Goal: Task Accomplishment & Management: Use online tool/utility

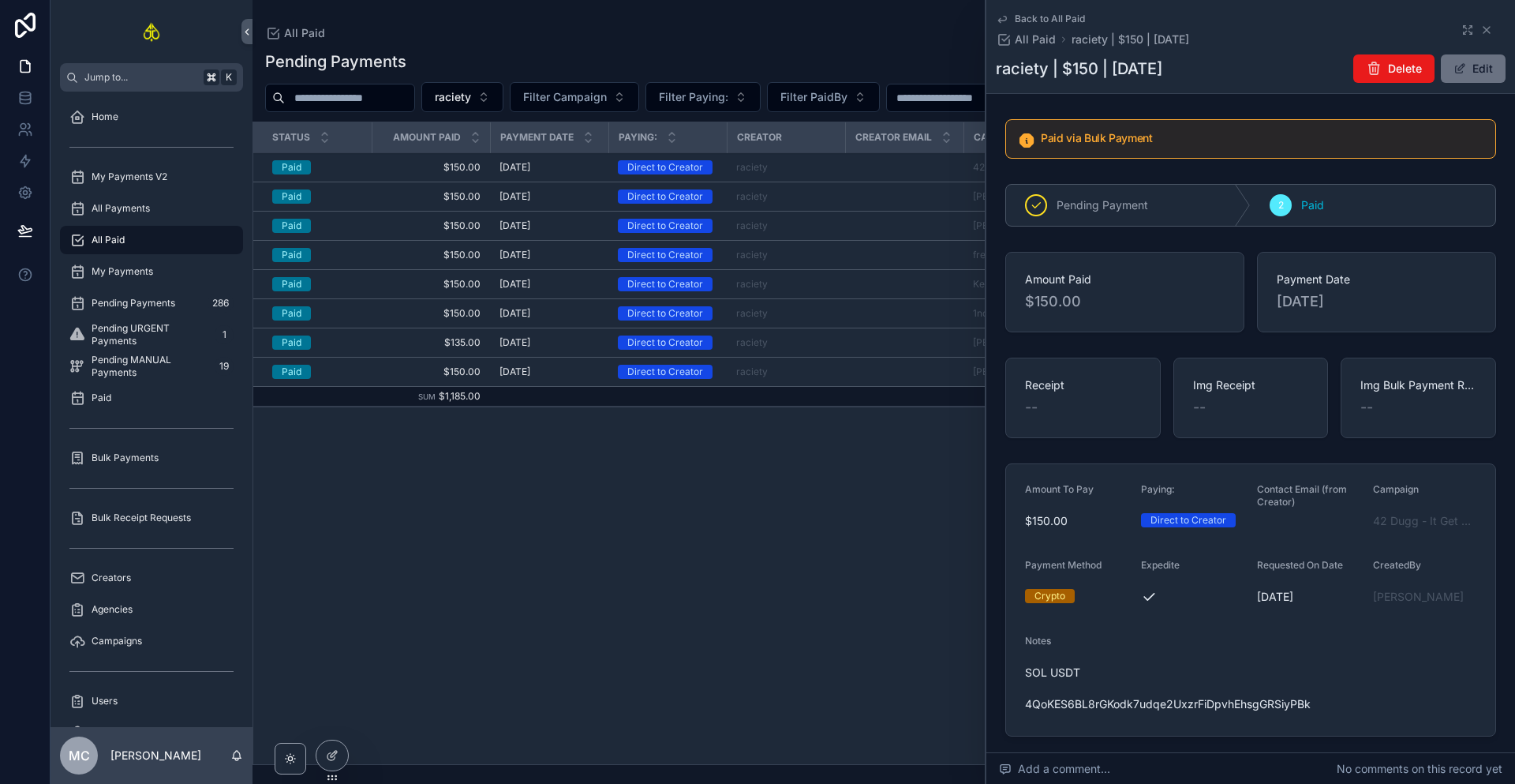
click at [142, 520] on span "Bulk Receipt Requests" at bounding box center [141, 517] width 99 height 13
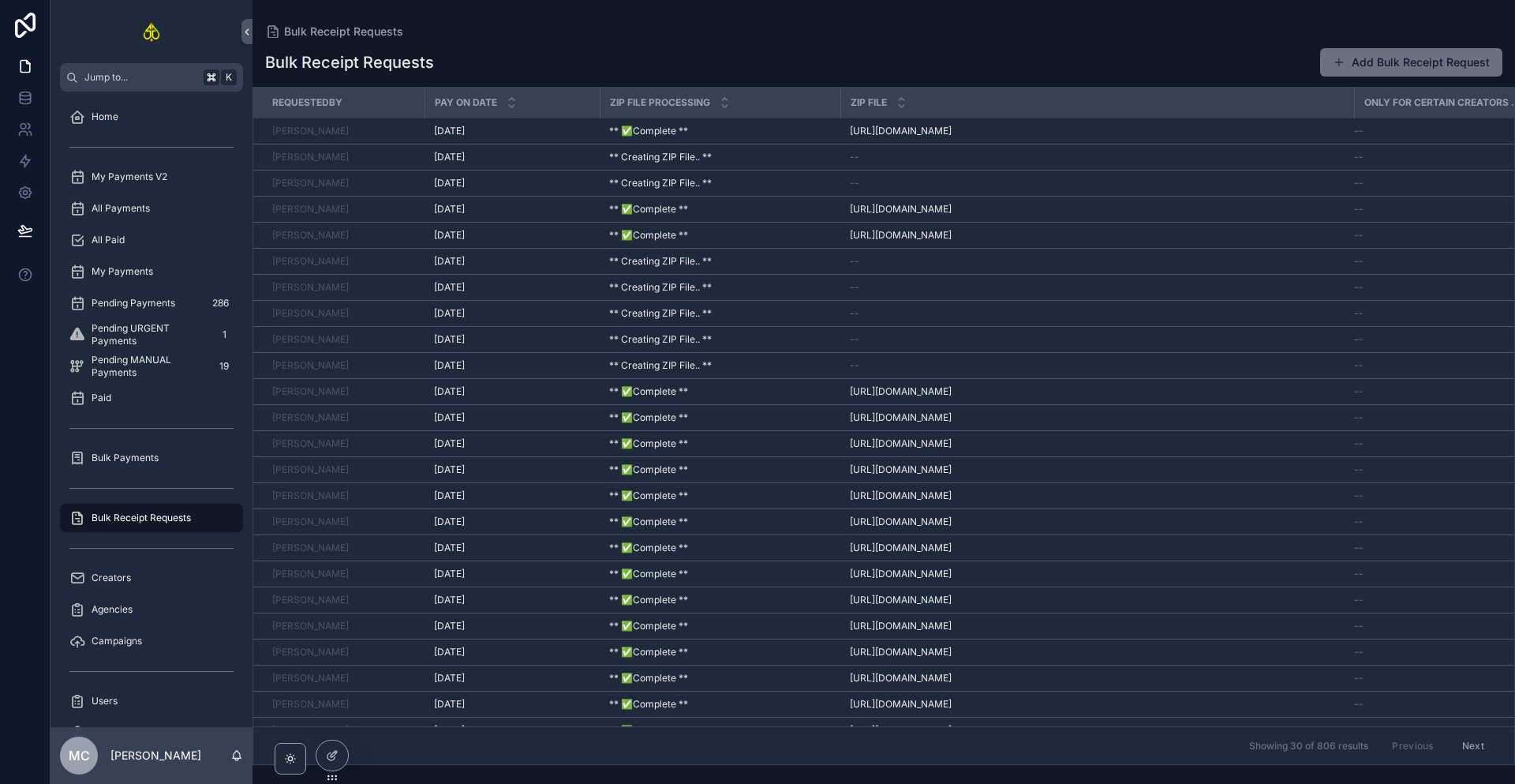
click at [157, 467] on div "Bulk Payments" at bounding box center [151, 458] width 164 height 25
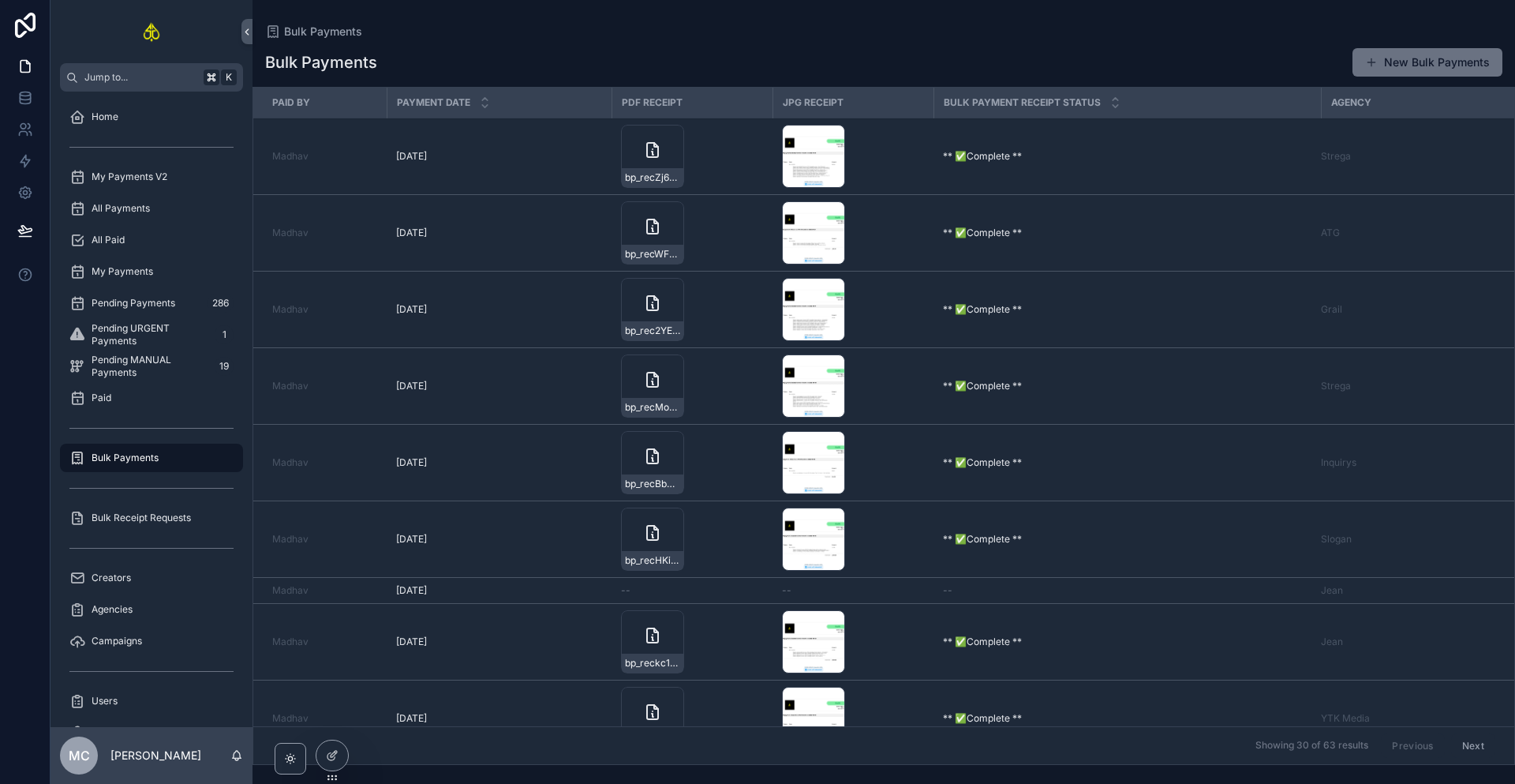
click at [1400, 62] on button "New Bulk Payments" at bounding box center [1427, 62] width 150 height 29
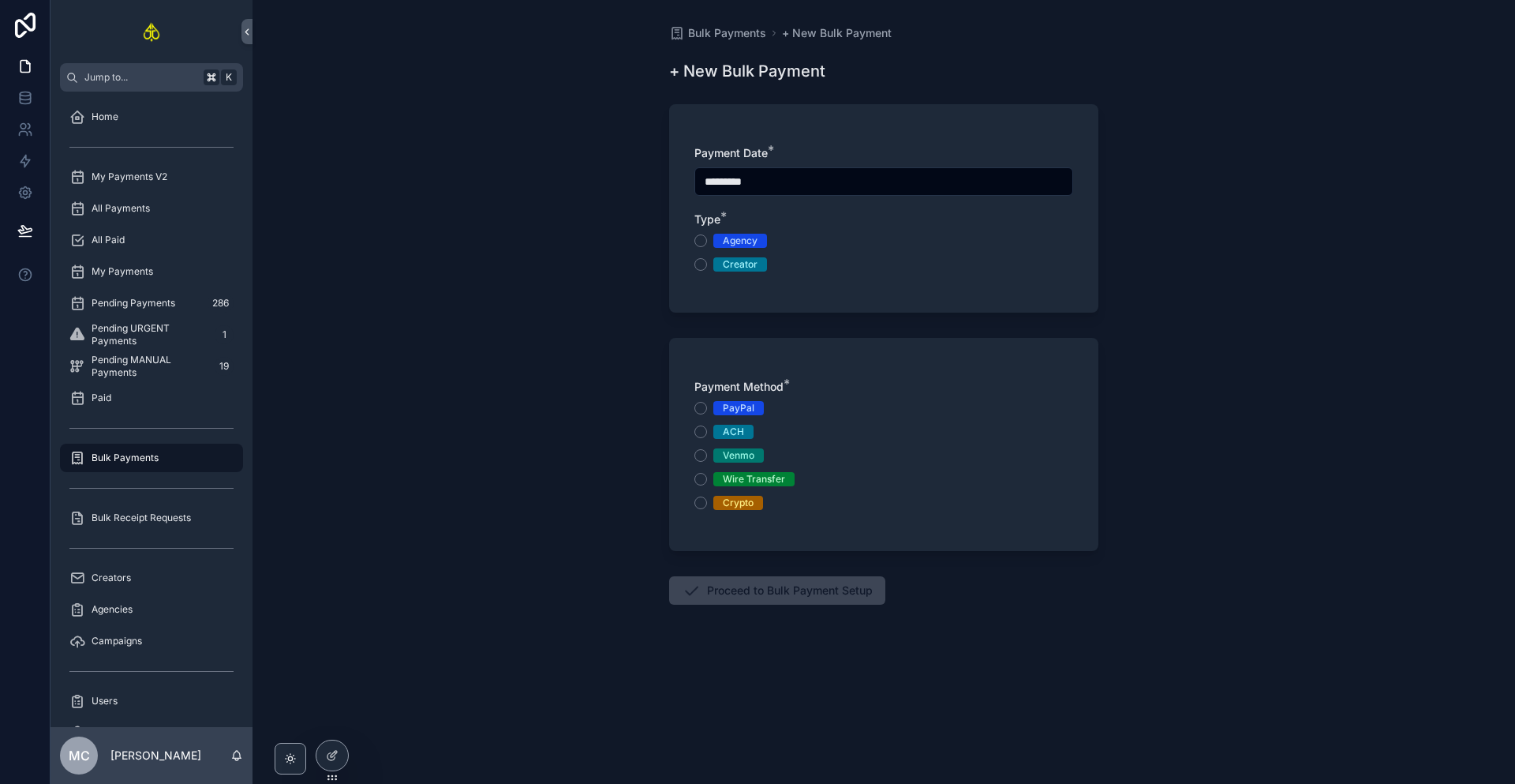
click at [742, 234] on div "Agency" at bounding box center [739, 240] width 35 height 14
click at [707, 234] on button "Agency" at bounding box center [701, 240] width 13 height 13
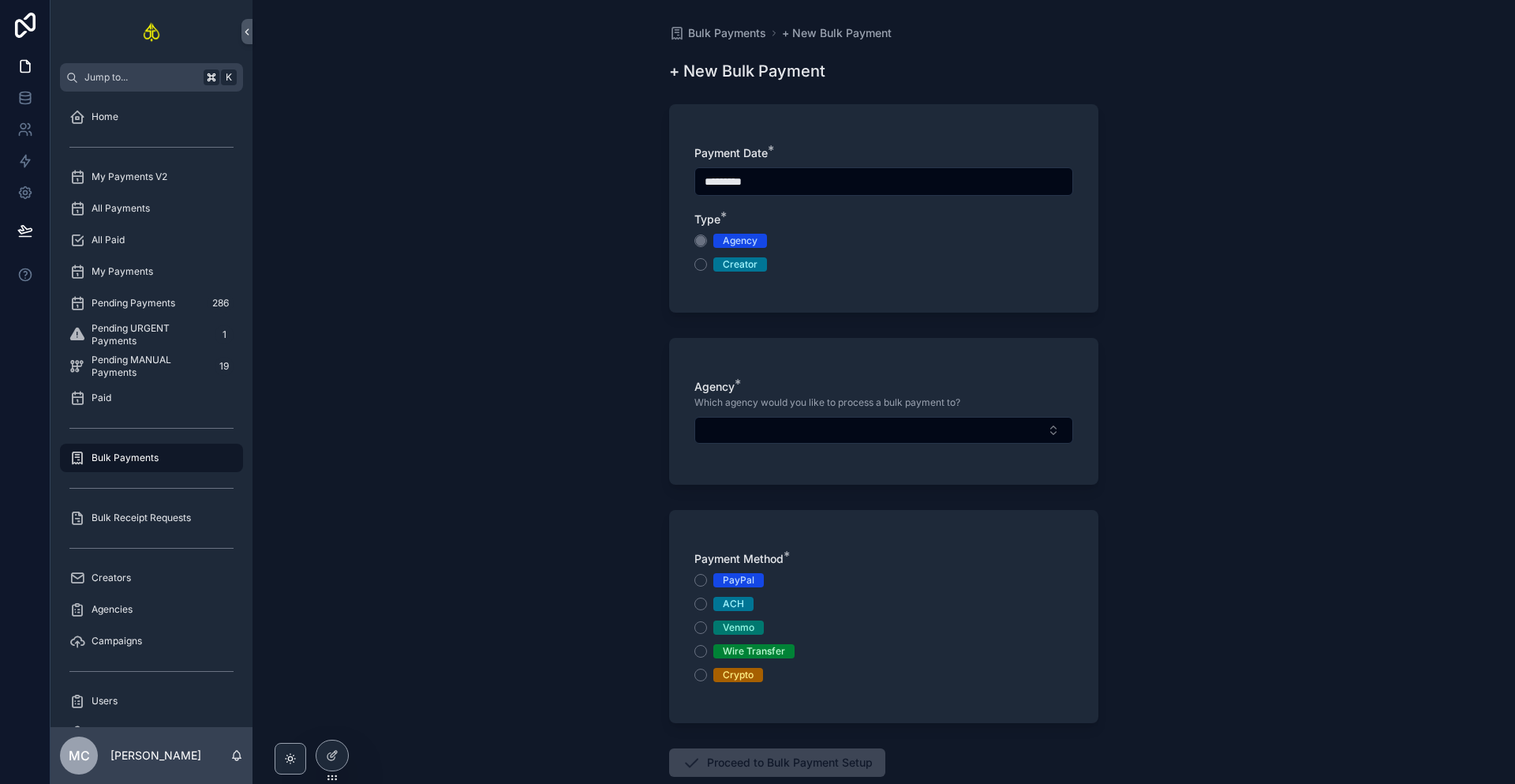
click at [785, 439] on button "Select Button" at bounding box center [884, 430] width 379 height 27
type input "****"
click at [806, 493] on div "Jean" at bounding box center [880, 493] width 220 height 25
click at [759, 652] on div "Wire Transfer" at bounding box center [754, 654] width 62 height 14
click at [707, 652] on button "Wire Transfer" at bounding box center [701, 653] width 13 height 13
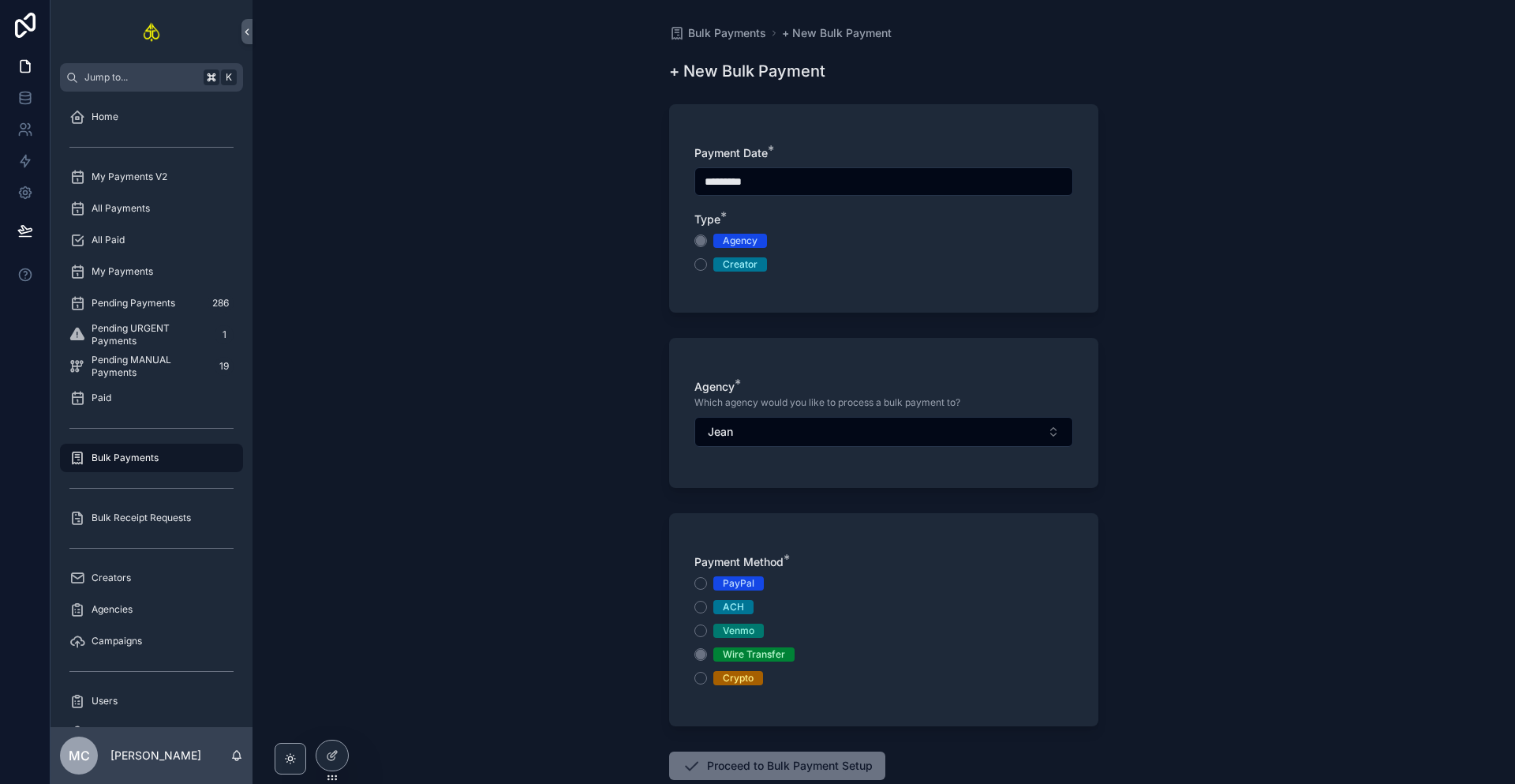
click at [1206, 373] on div "Bulk Payments + New Bulk Payment + New Bulk Payment Payment Date * ********* Ty…" at bounding box center [884, 392] width 1263 height 784
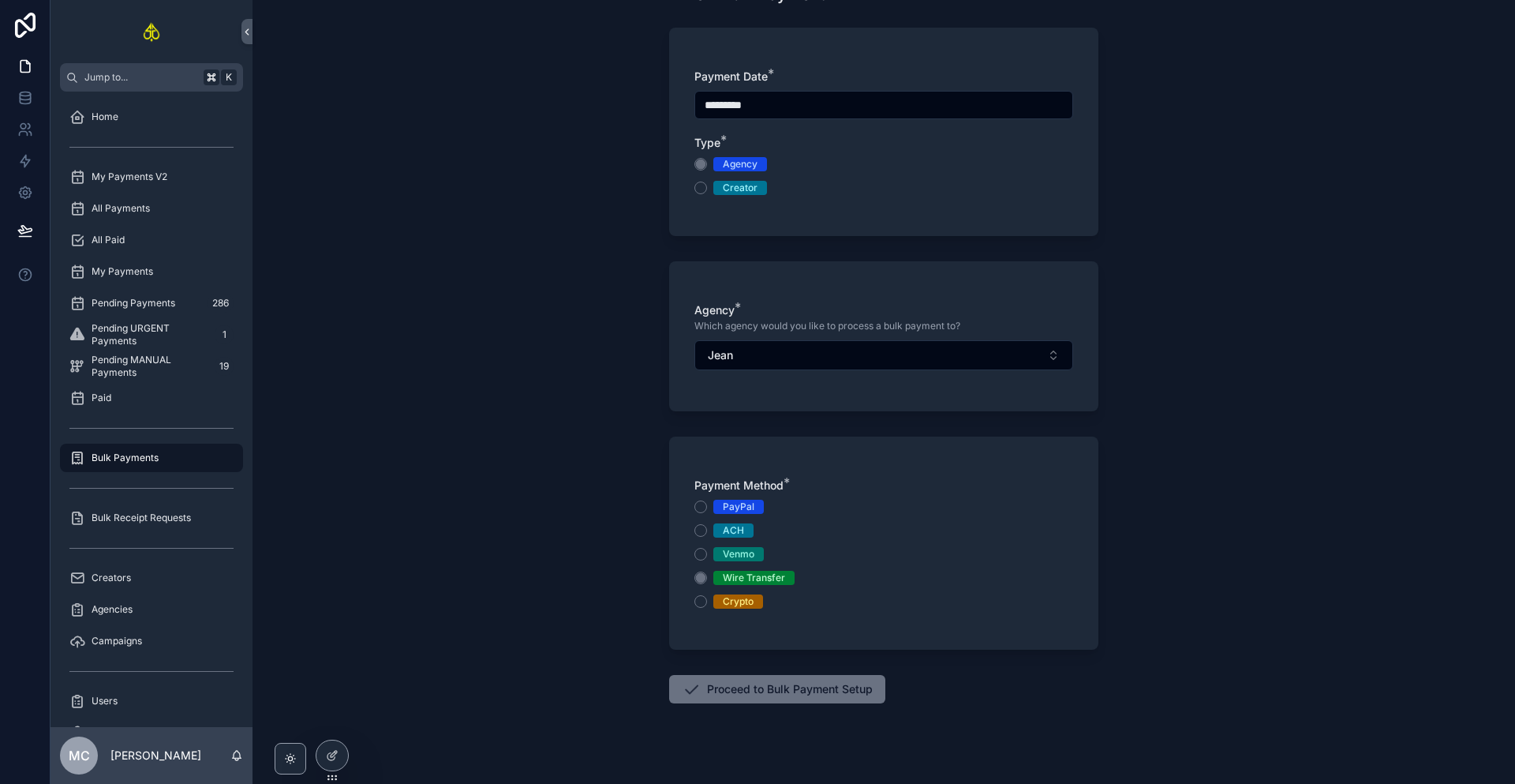
scroll to position [97, 0]
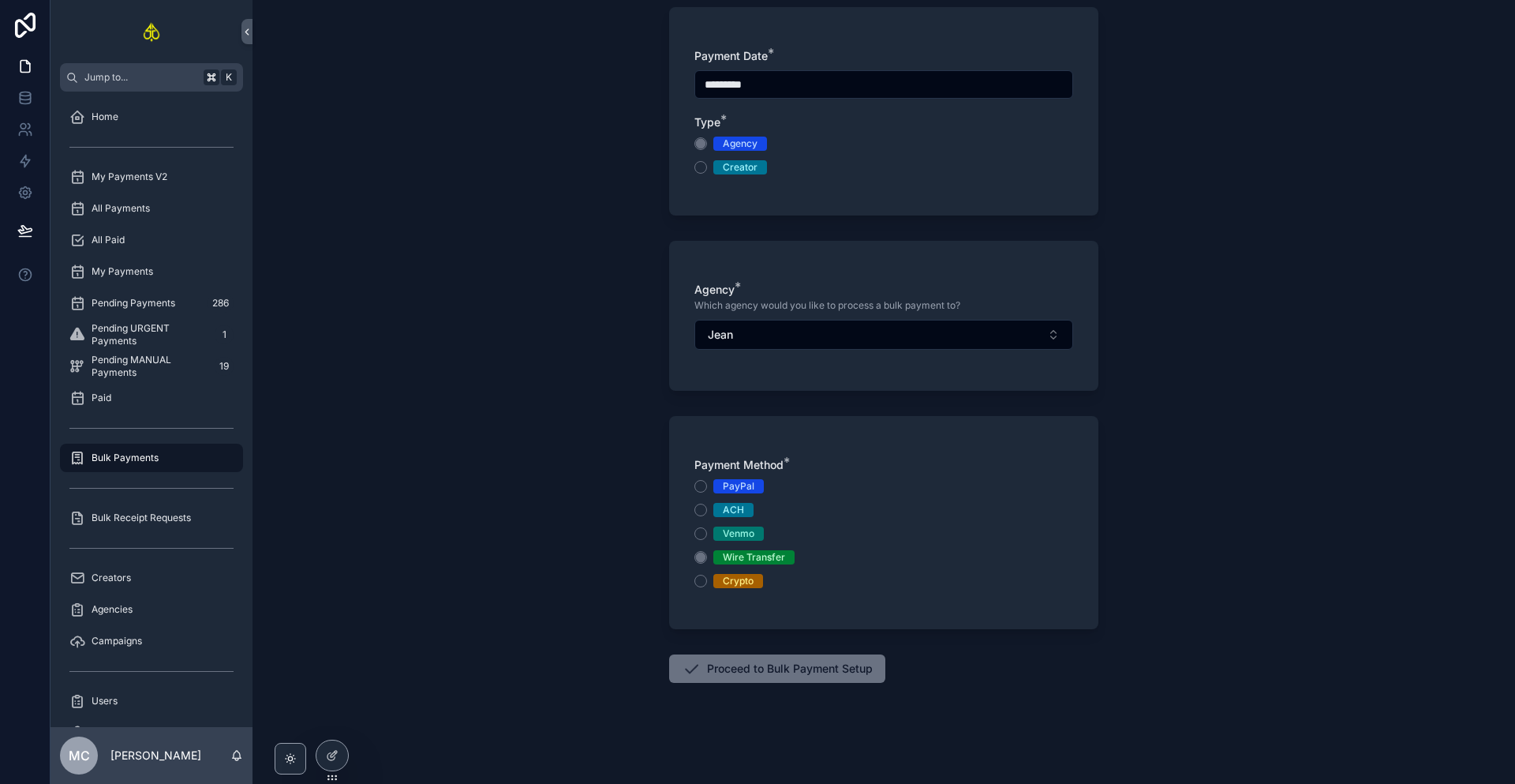
click at [811, 680] on button "Proceed to Bulk Payment Setup" at bounding box center [777, 669] width 216 height 29
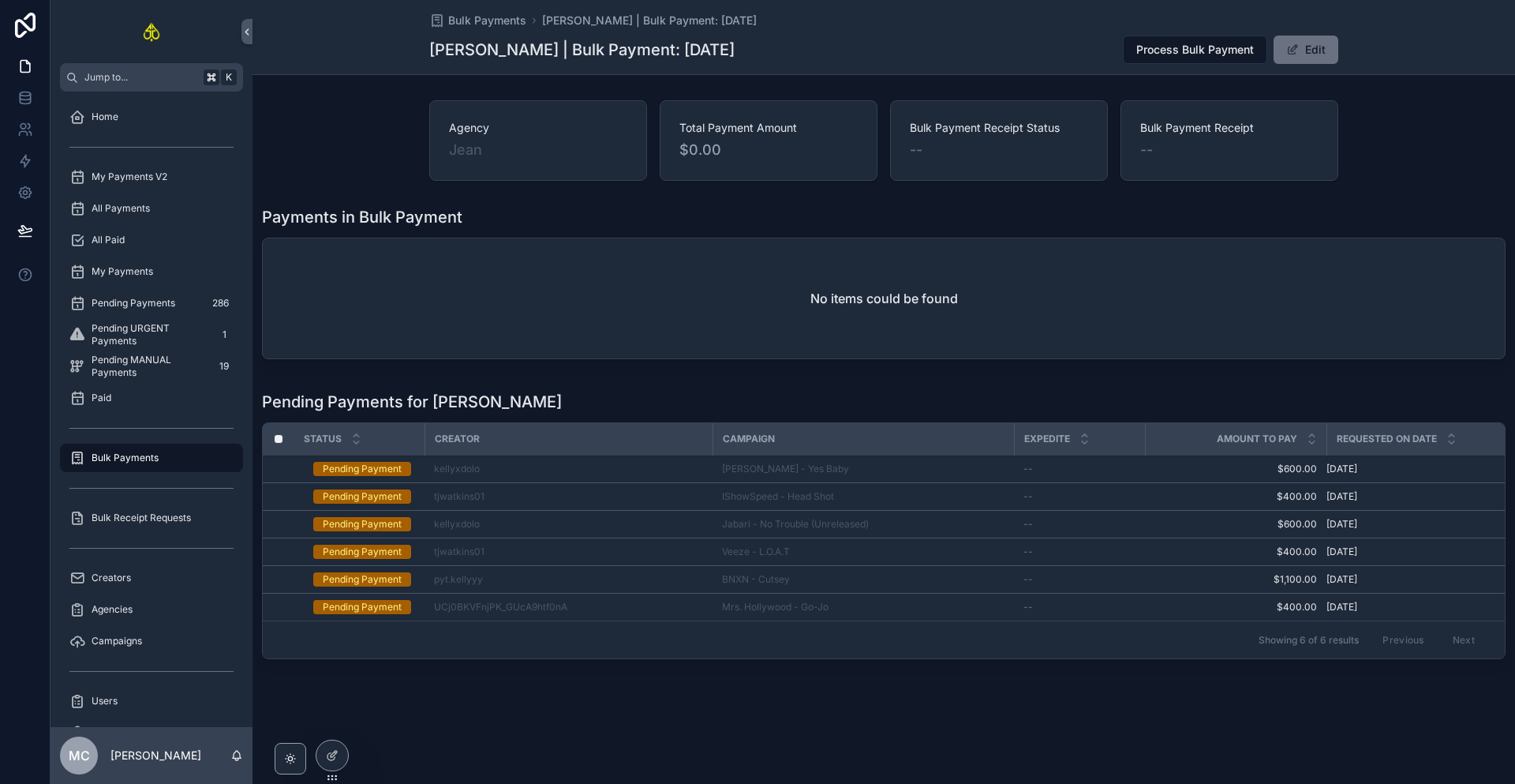
click at [973, 379] on div "Agency [PERSON_NAME] Total Payment Amount $0.00 Bulk Payment Receipt Status -- …" at bounding box center [884, 383] width 1263 height 578
drag, startPoint x: 465, startPoint y: 404, endPoint x: 279, endPoint y: 403, distance: 186.0
click at [279, 403] on h1 "Pending Payments for [PERSON_NAME]" at bounding box center [412, 402] width 300 height 22
click at [274, 403] on h1 "Pending Payments for [PERSON_NAME]" at bounding box center [412, 402] width 300 height 22
drag, startPoint x: 270, startPoint y: 403, endPoint x: 452, endPoint y: 407, distance: 182.0
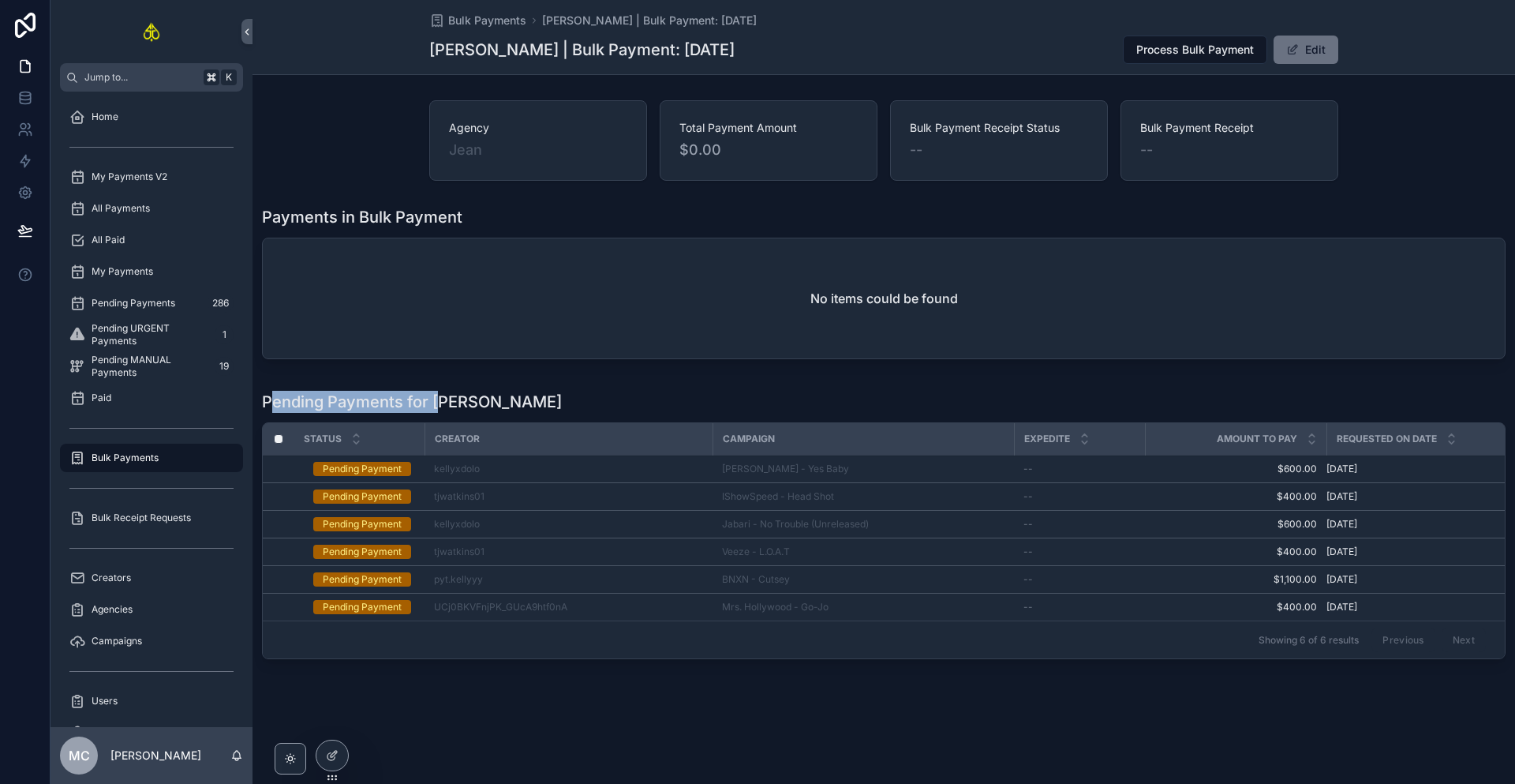
click at [449, 407] on h1 "Pending Payments for [PERSON_NAME]" at bounding box center [412, 402] width 300 height 22
click at [467, 408] on h1 "Pending Payments for [PERSON_NAME]" at bounding box center [412, 402] width 300 height 22
click at [268, 219] on h1 "Payments in Bulk Payment" at bounding box center [362, 217] width 200 height 22
drag, startPoint x: 824, startPoint y: 298, endPoint x: 865, endPoint y: 302, distance: 41.2
click at [865, 302] on h2 "No items could be found" at bounding box center [884, 298] width 147 height 19
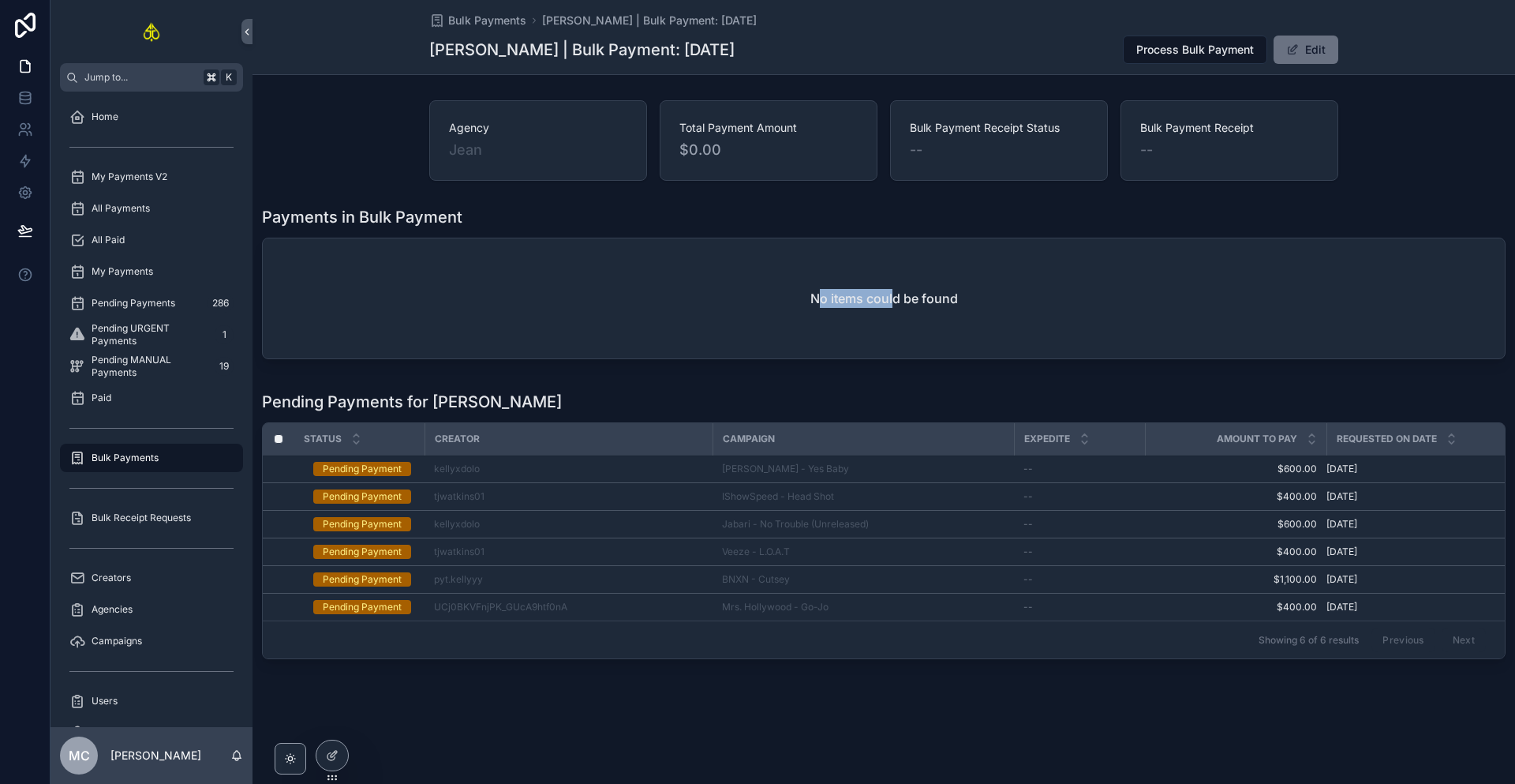
drag, startPoint x: 821, startPoint y: 304, endPoint x: 896, endPoint y: 307, distance: 75.1
click at [896, 307] on h2 "No items could be found" at bounding box center [884, 298] width 147 height 19
click at [909, 306] on h2 "No items could be found" at bounding box center [884, 298] width 147 height 19
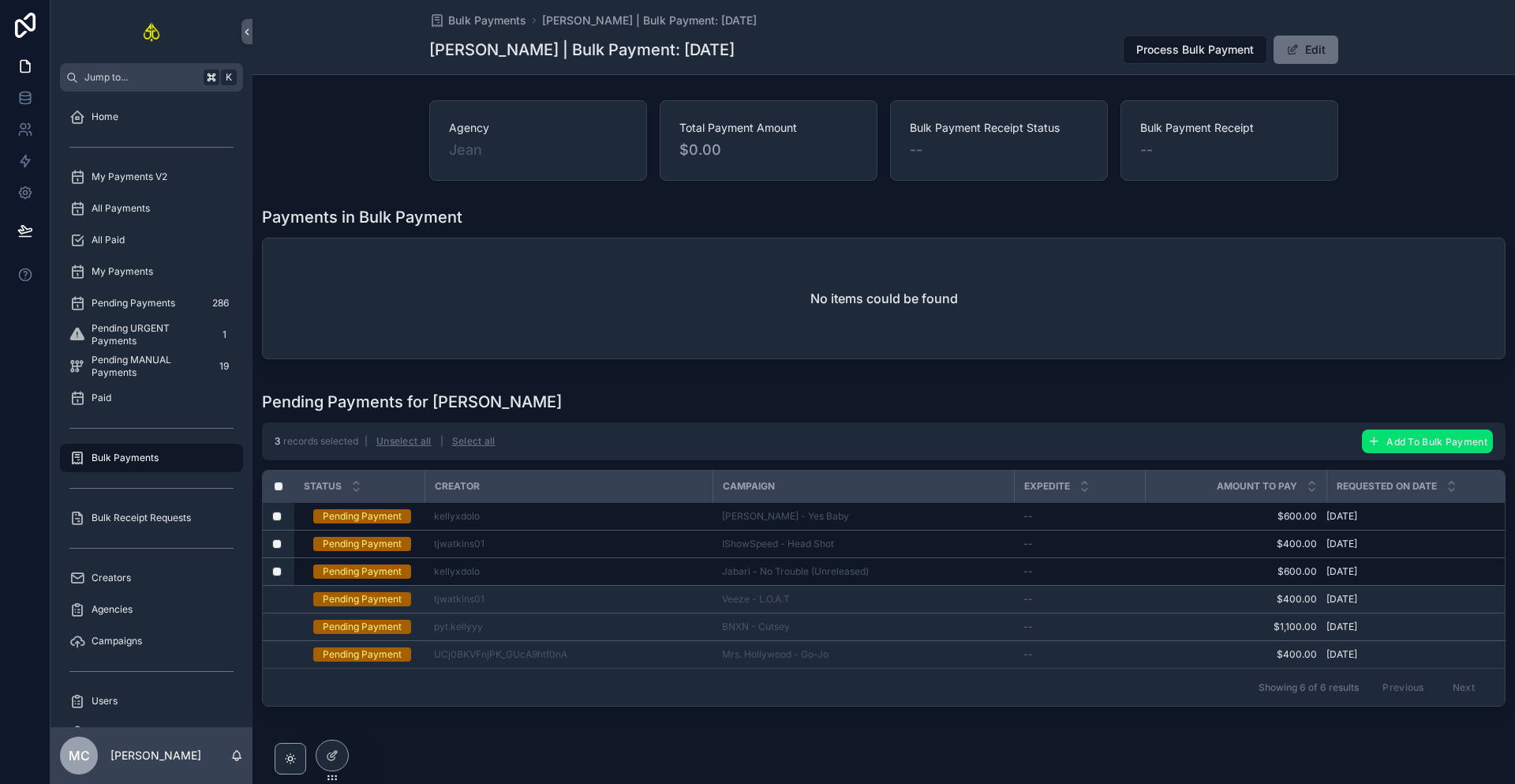
click at [1408, 446] on button "Add To Bulk Payment" at bounding box center [1428, 441] width 131 height 24
click at [1475, 413] on icon "scrollable content" at bounding box center [1475, 410] width 13 height 13
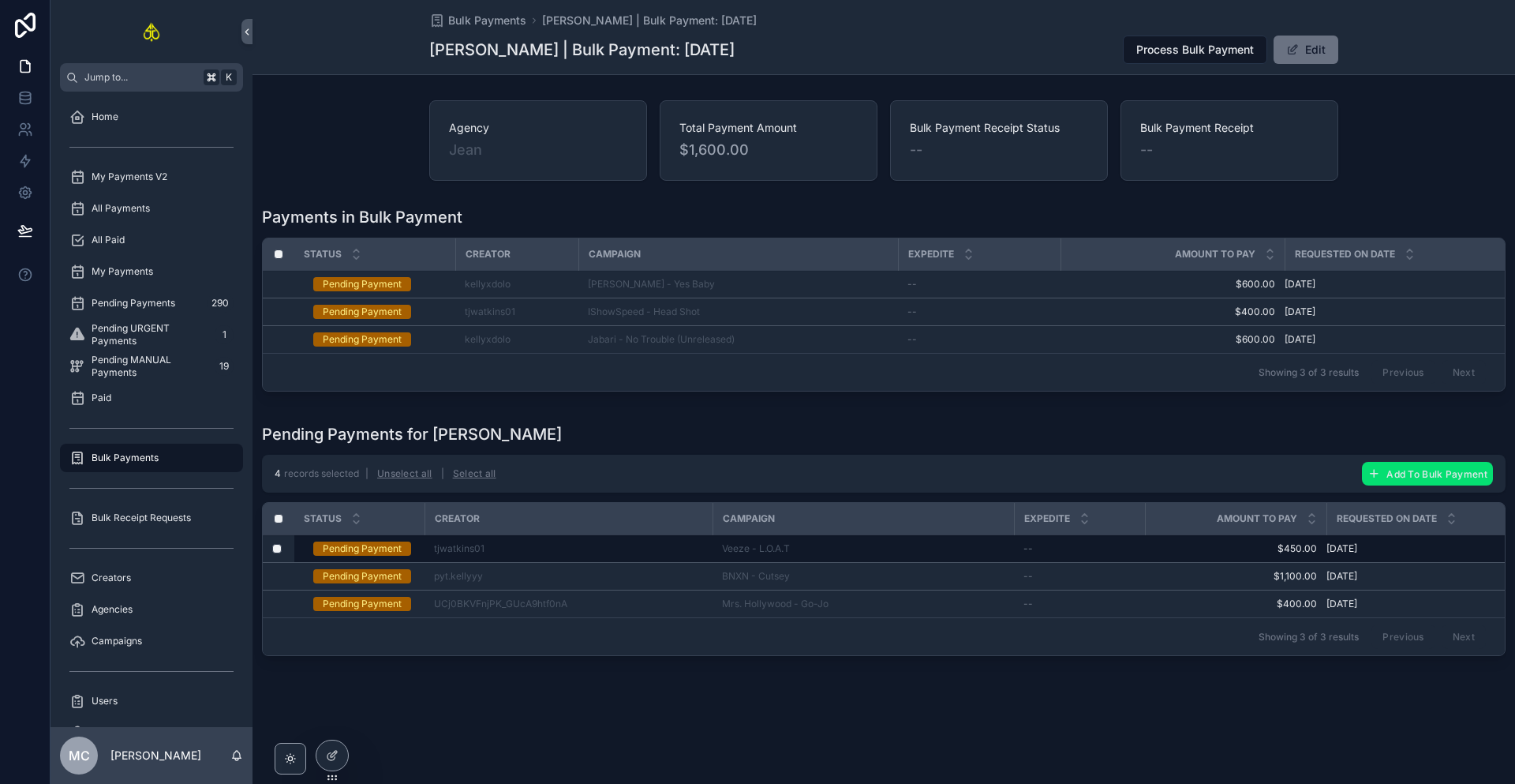
click at [1409, 471] on button "Add To Bulk Payment" at bounding box center [1428, 473] width 131 height 24
click at [1472, 455] on icon "scrollable content" at bounding box center [1475, 451] width 13 height 13
